Goal: Find specific page/section: Find specific page/section

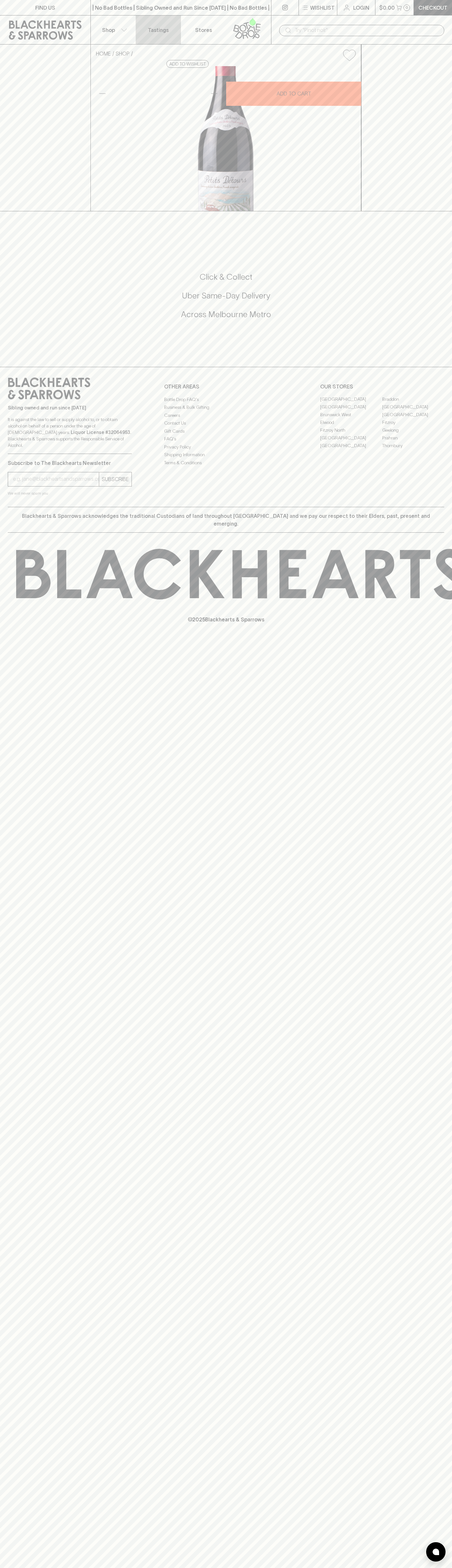
click at [158, 31] on p "Tastings" at bounding box center [158, 30] width 21 height 8
click at [451, 1245] on html "FIND US | No Bad Bottles | Sibling Owned and Run Since 2006 | No Bad Bottles | …" at bounding box center [226, 784] width 452 height 1568
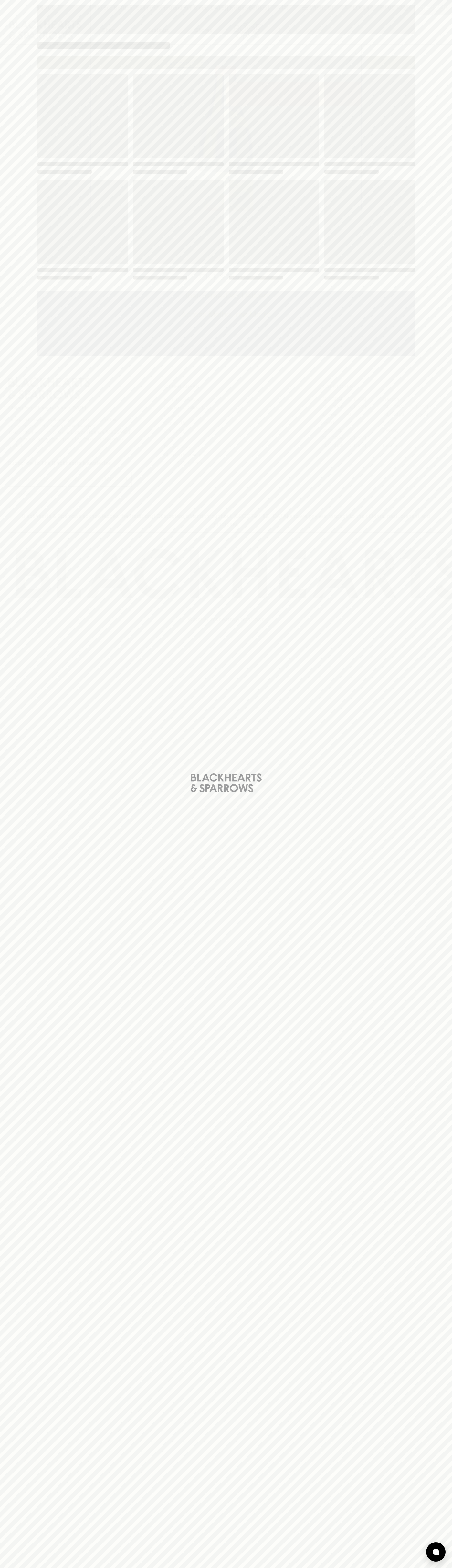
click at [144, 1567] on html "FIND US | No Bad Bottles | Sibling Owned and Run Since 2006 | No Bad Bottles | …" at bounding box center [226, 784] width 452 height 1568
click at [31, 228] on div "Loading" at bounding box center [226, 784] width 452 height 1568
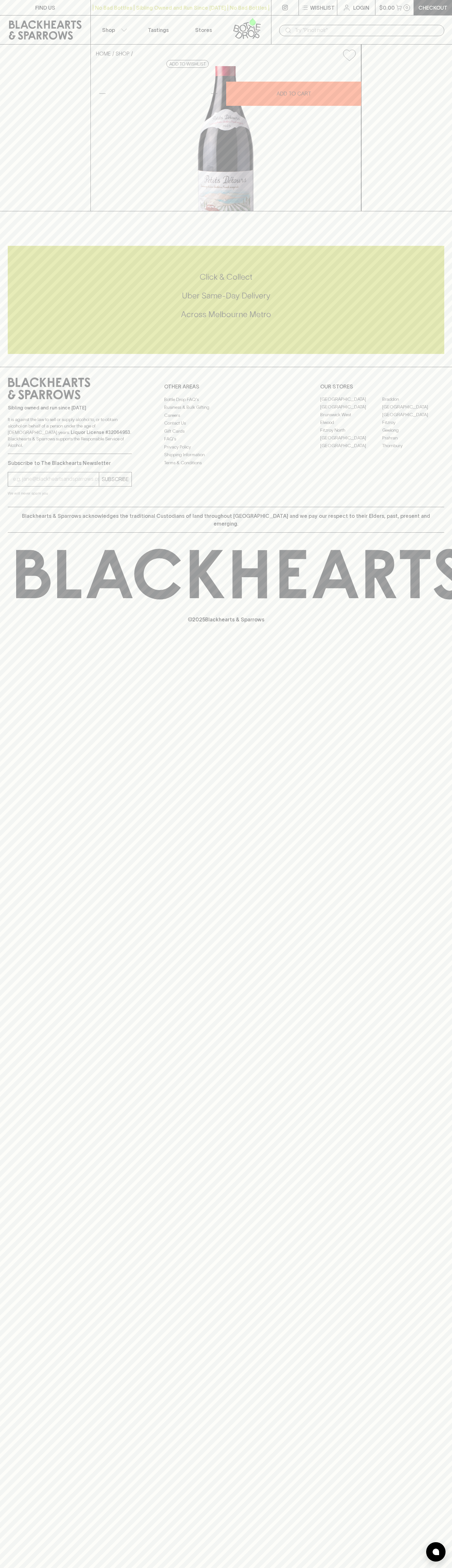
click at [413, 411] on link "[GEOGRAPHIC_DATA]" at bounding box center [413, 407] width 62 height 8
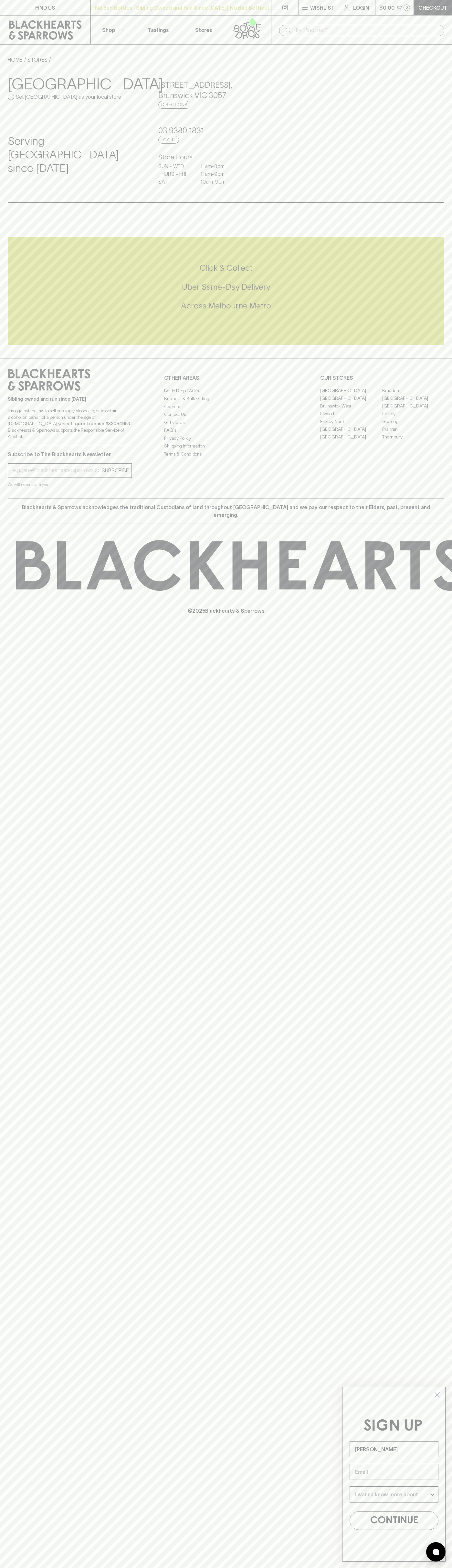
type input "John Smith"
